Goal: Information Seeking & Learning: Learn about a topic

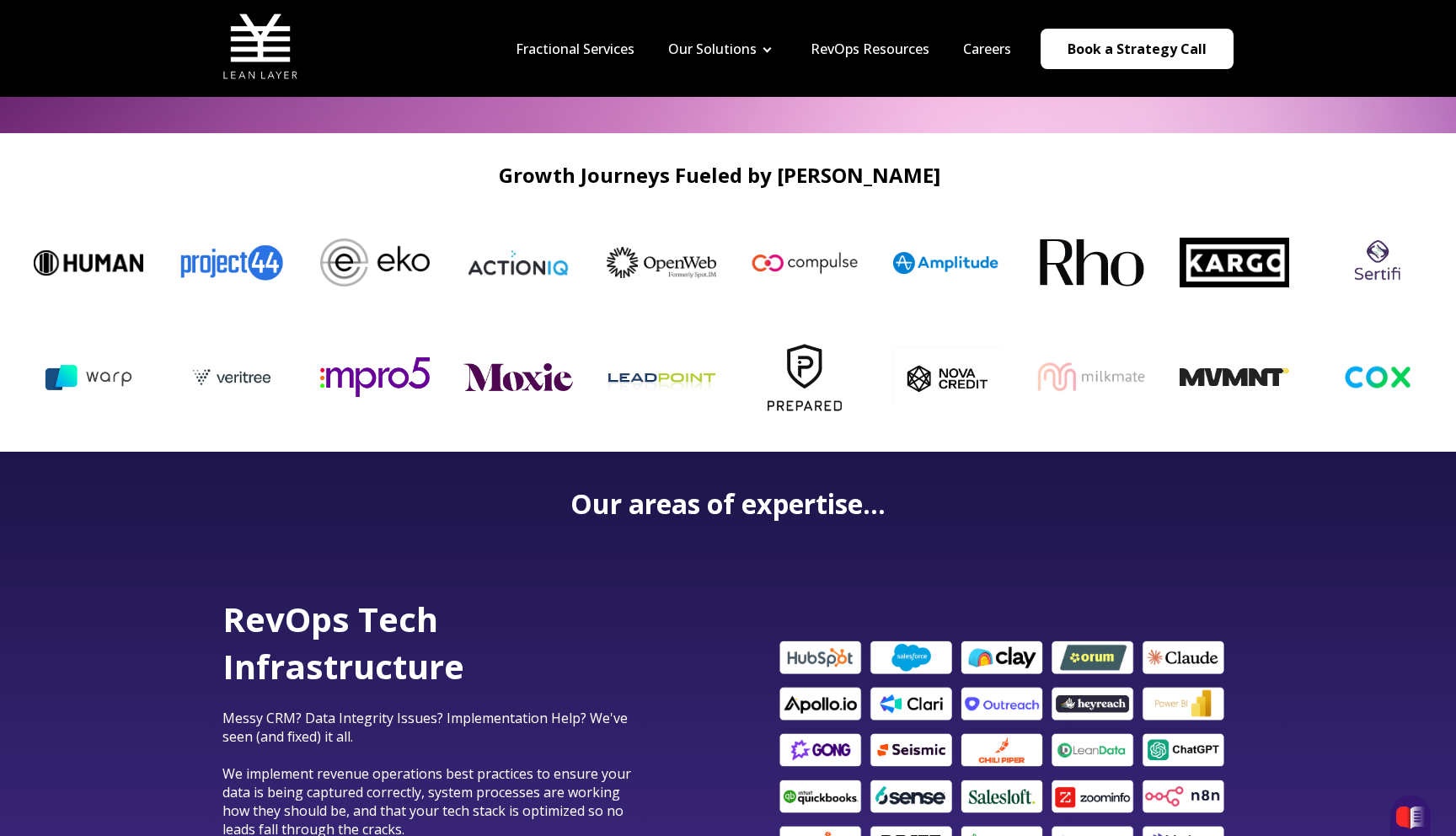
scroll to position [467, 0]
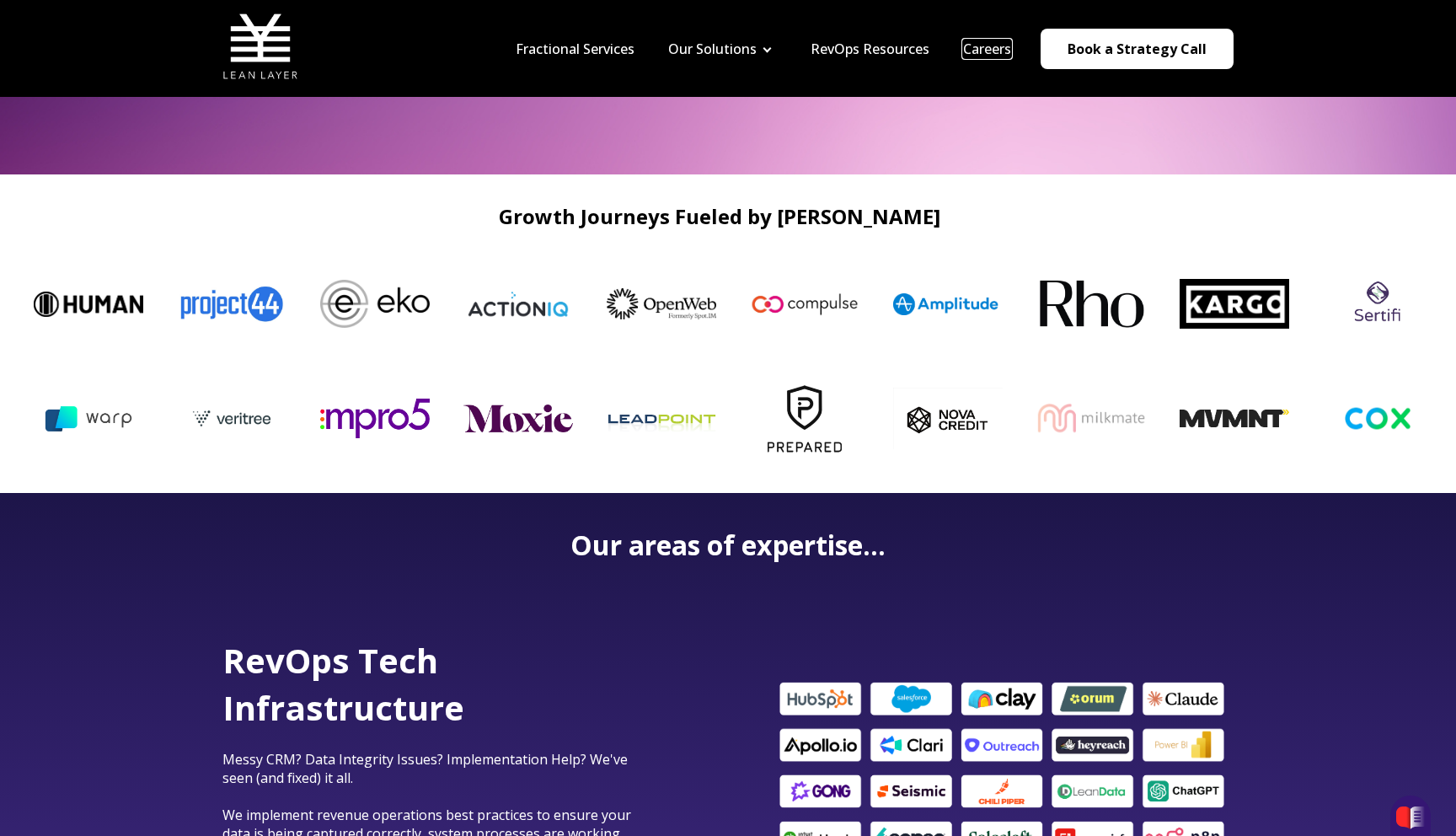
click at [993, 49] on link "Careers" at bounding box center [987, 48] width 48 height 18
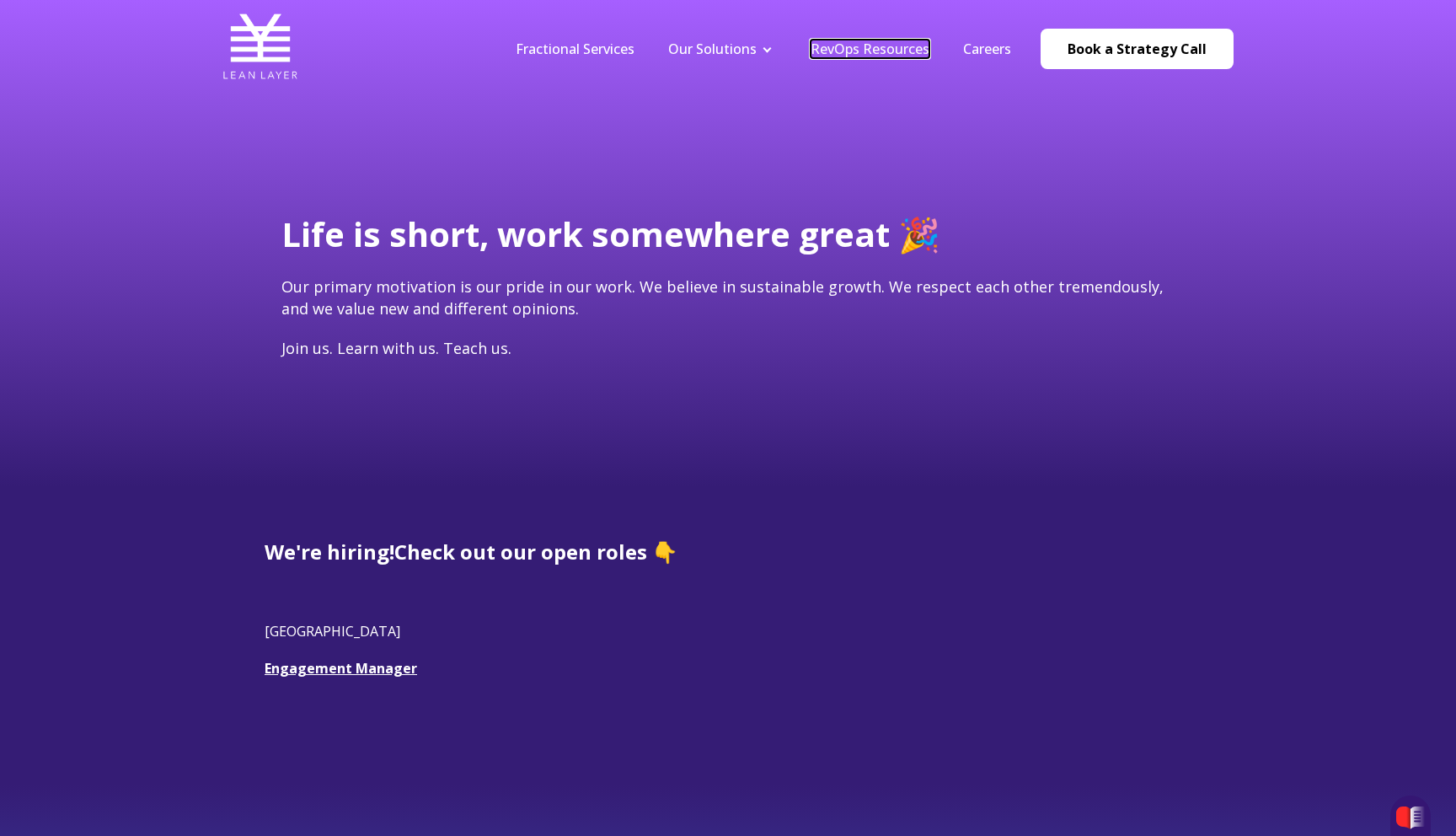
click at [873, 54] on link "RevOps Resources" at bounding box center [869, 48] width 119 height 18
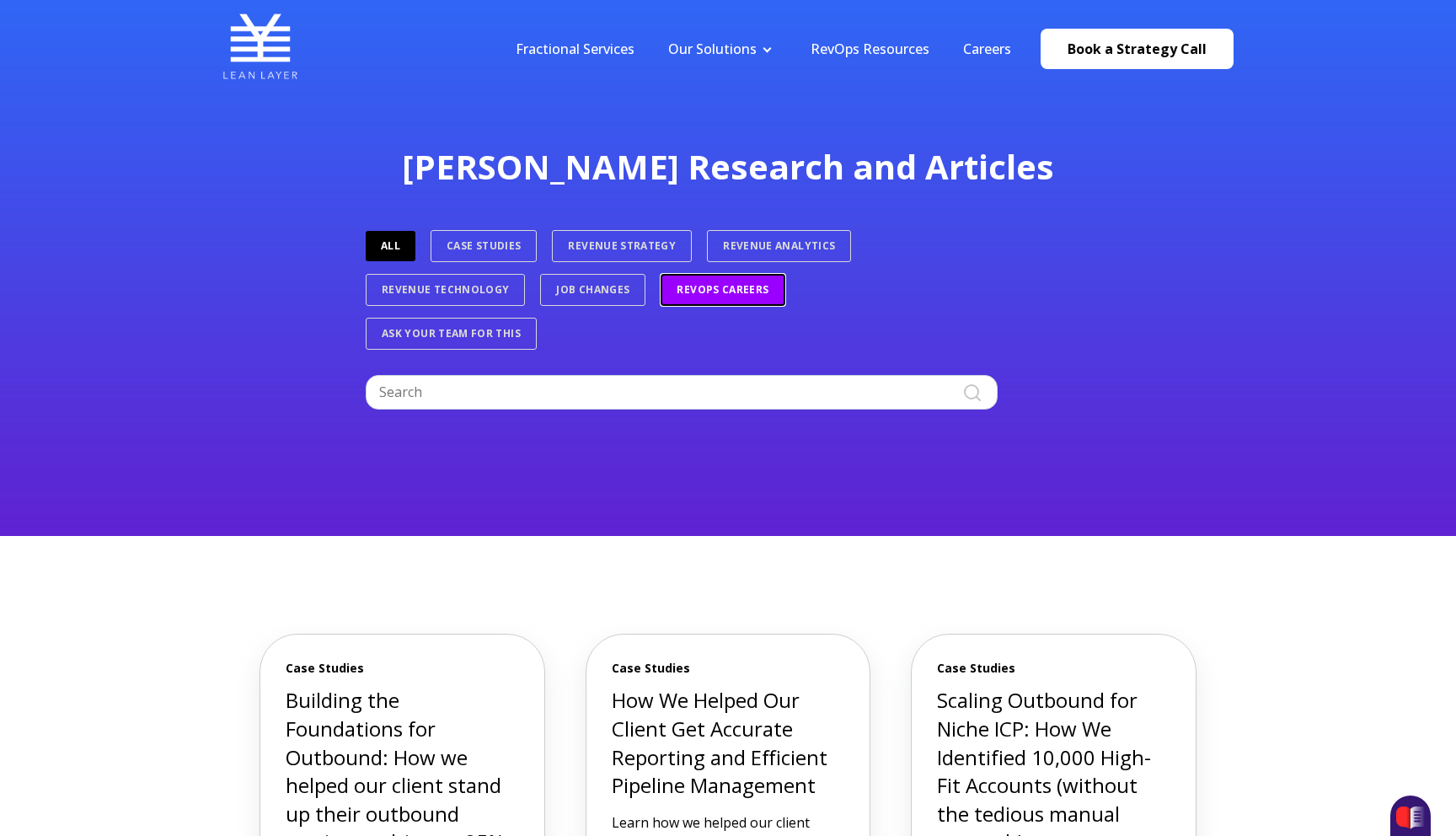
click at [713, 288] on link "RevOps Careers" at bounding box center [722, 290] width 124 height 32
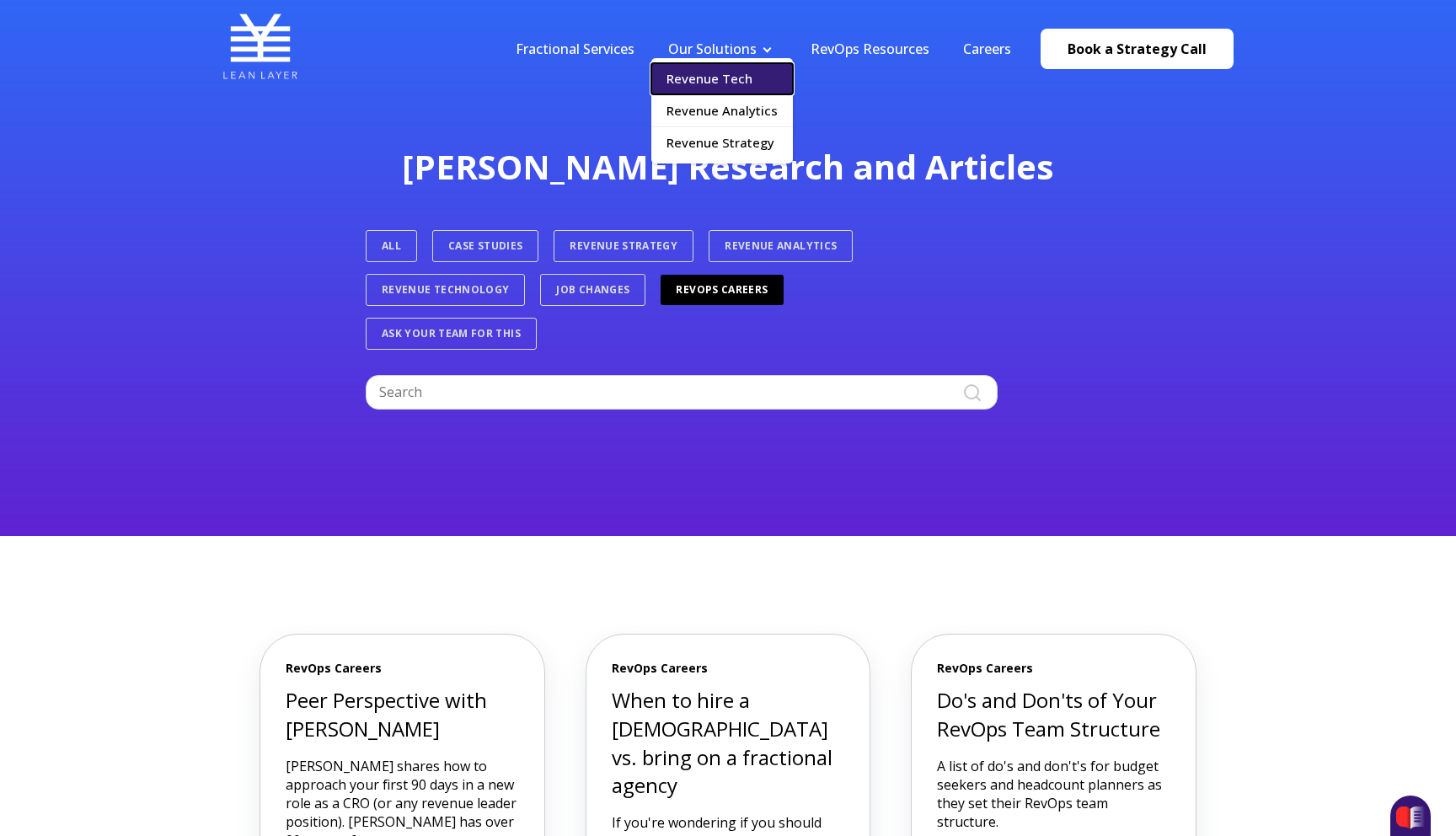
click at [722, 84] on link "Revenue Tech" at bounding box center [721, 78] width 141 height 31
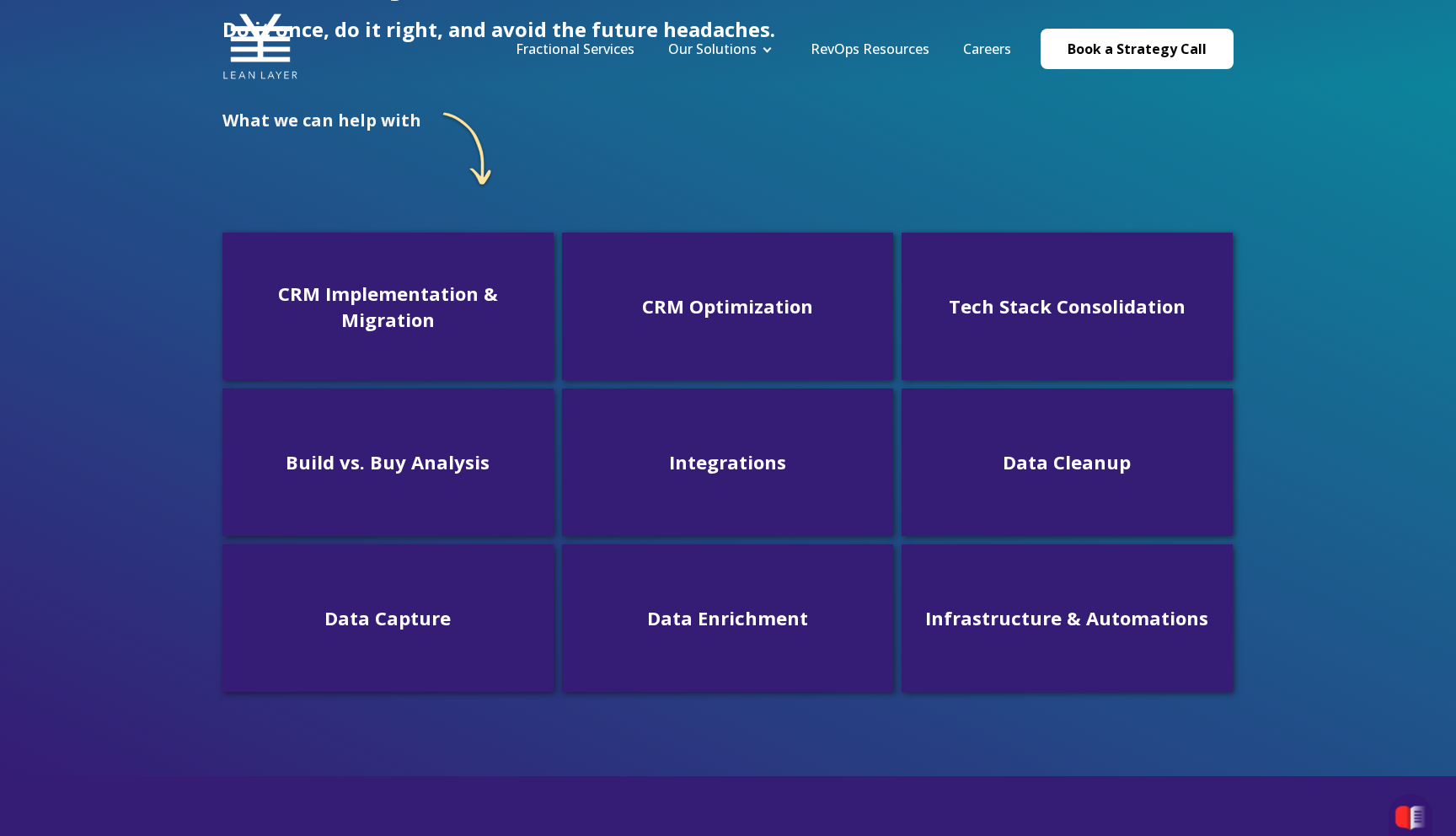
scroll to position [531, 0]
